Goal: Information Seeking & Learning: Find specific fact

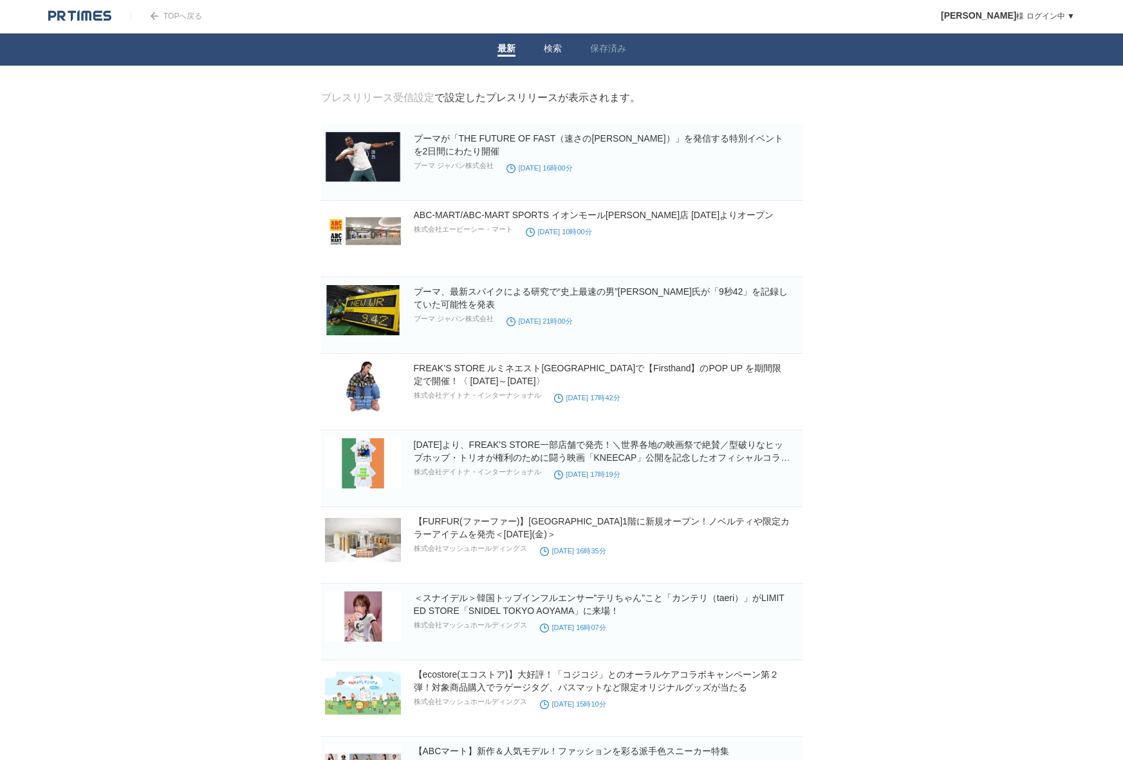
click at [552, 49] on link "検索" at bounding box center [553, 50] width 18 height 14
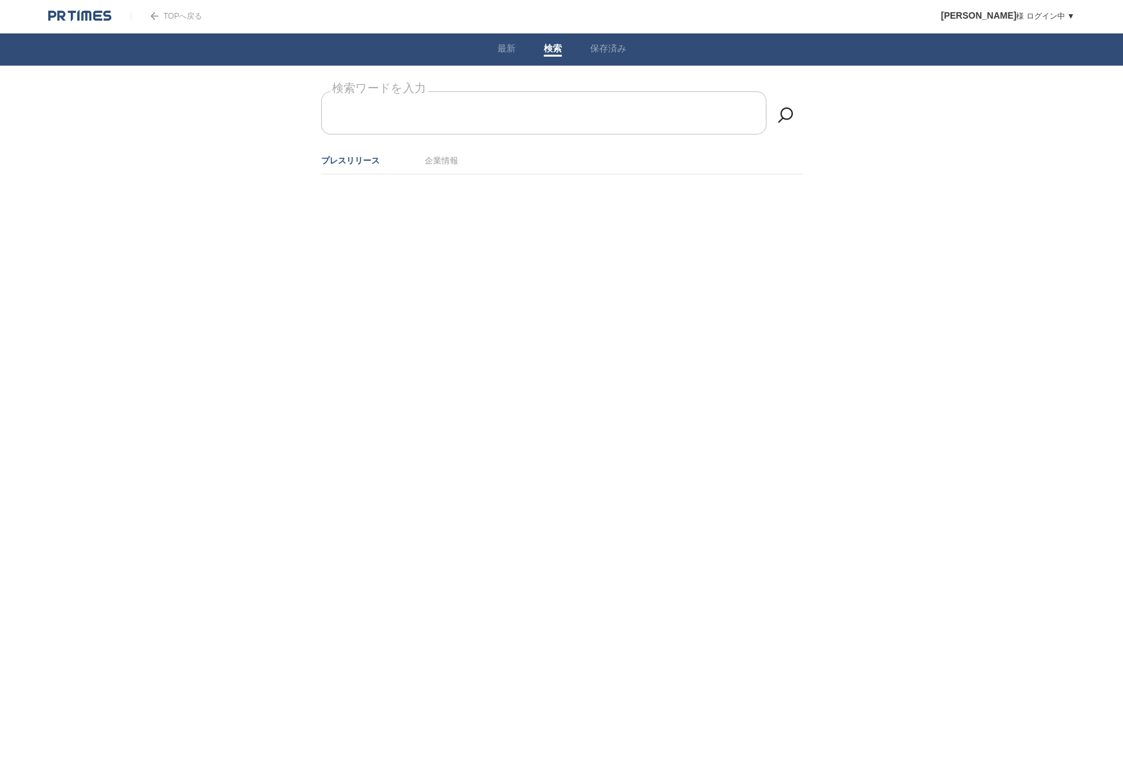
click at [428, 91] on form "検索ワードを入力" at bounding box center [561, 91] width 481 height 0
type input "CONVERSE"
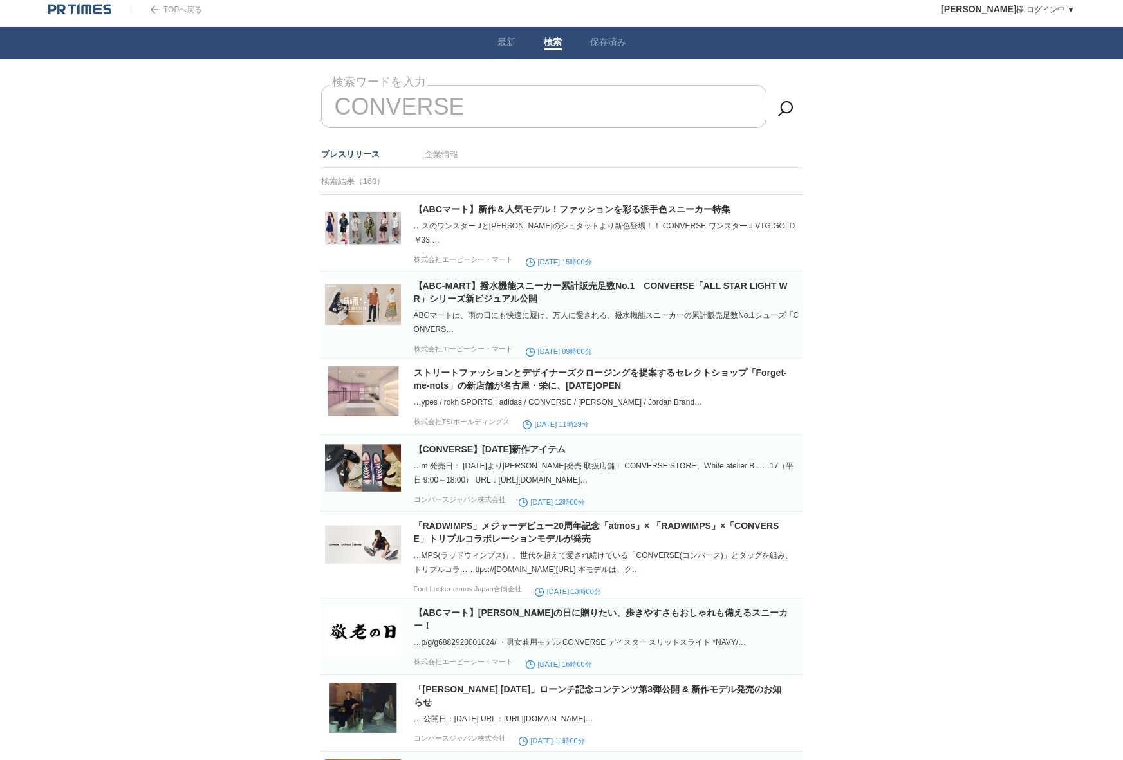
scroll to position [7, 0]
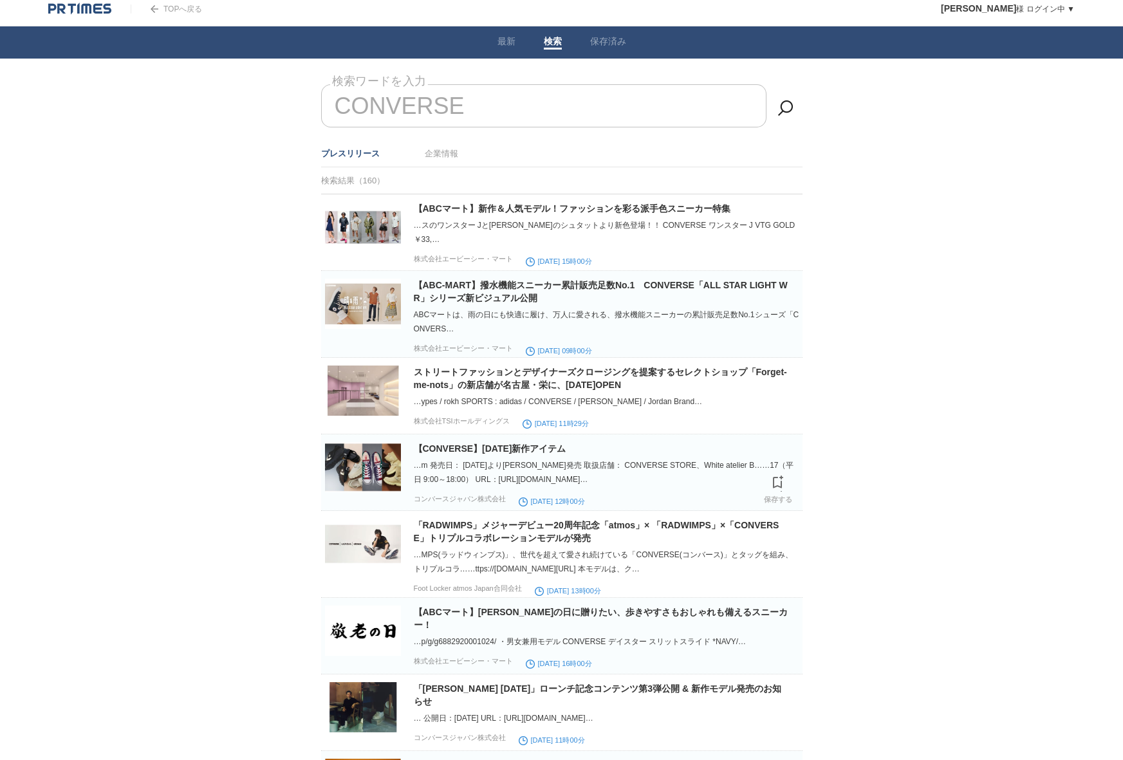
click at [378, 467] on img at bounding box center [363, 467] width 76 height 50
